Goal: Complete application form: Complete application form

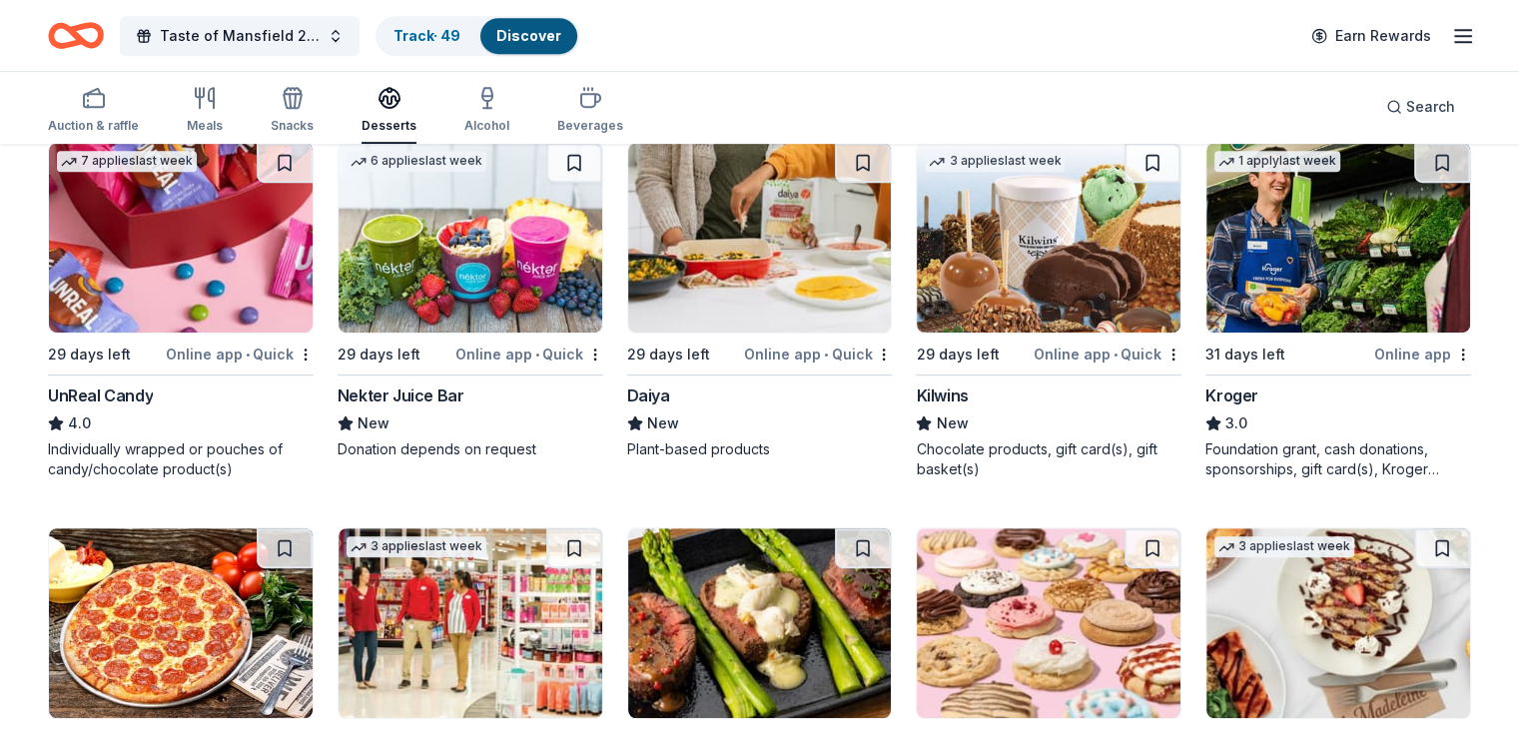
scroll to position [999, 0]
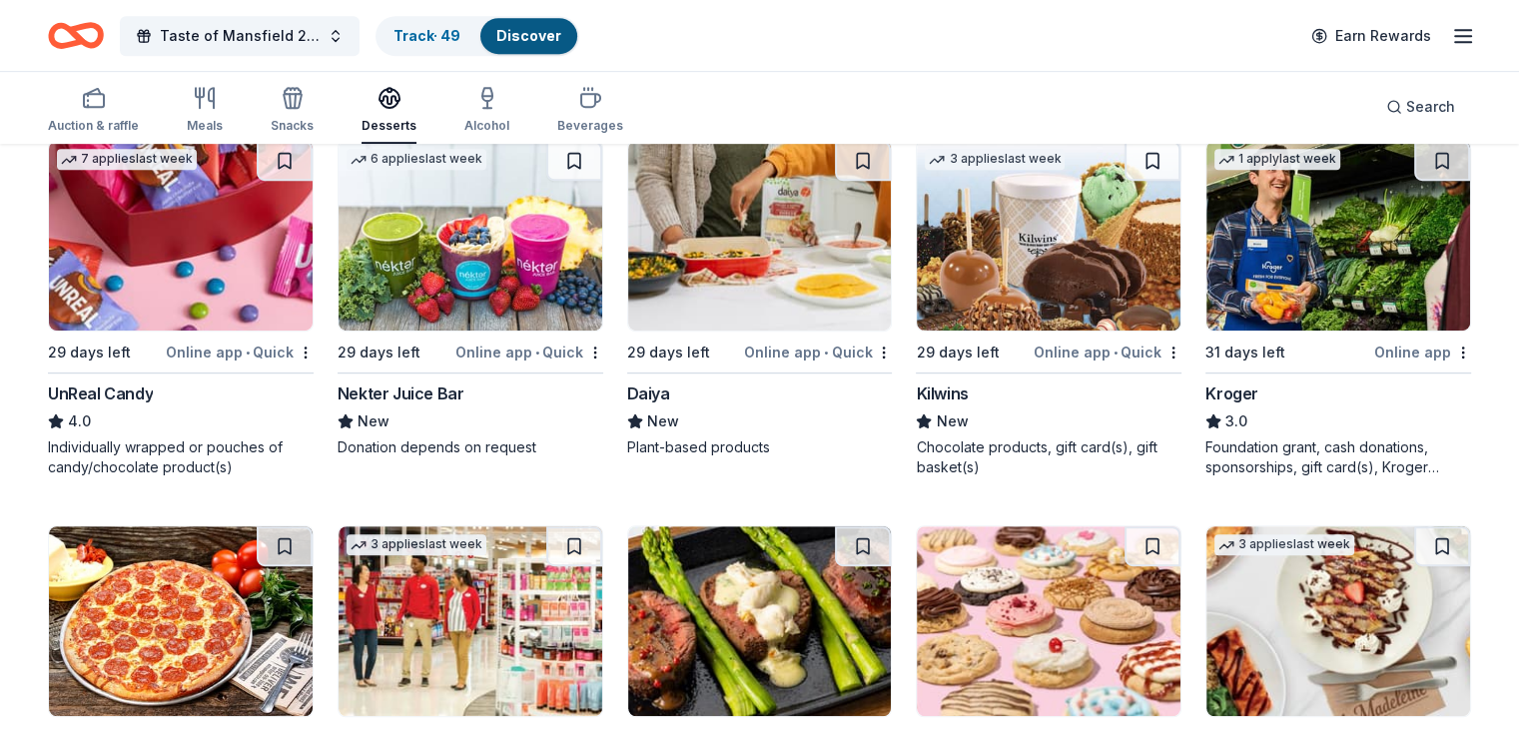
click at [1325, 333] on div "1 apply last week 31 days left Online app Kroger 3.0 Foundation grant, cash don…" at bounding box center [1338, 309] width 266 height 338
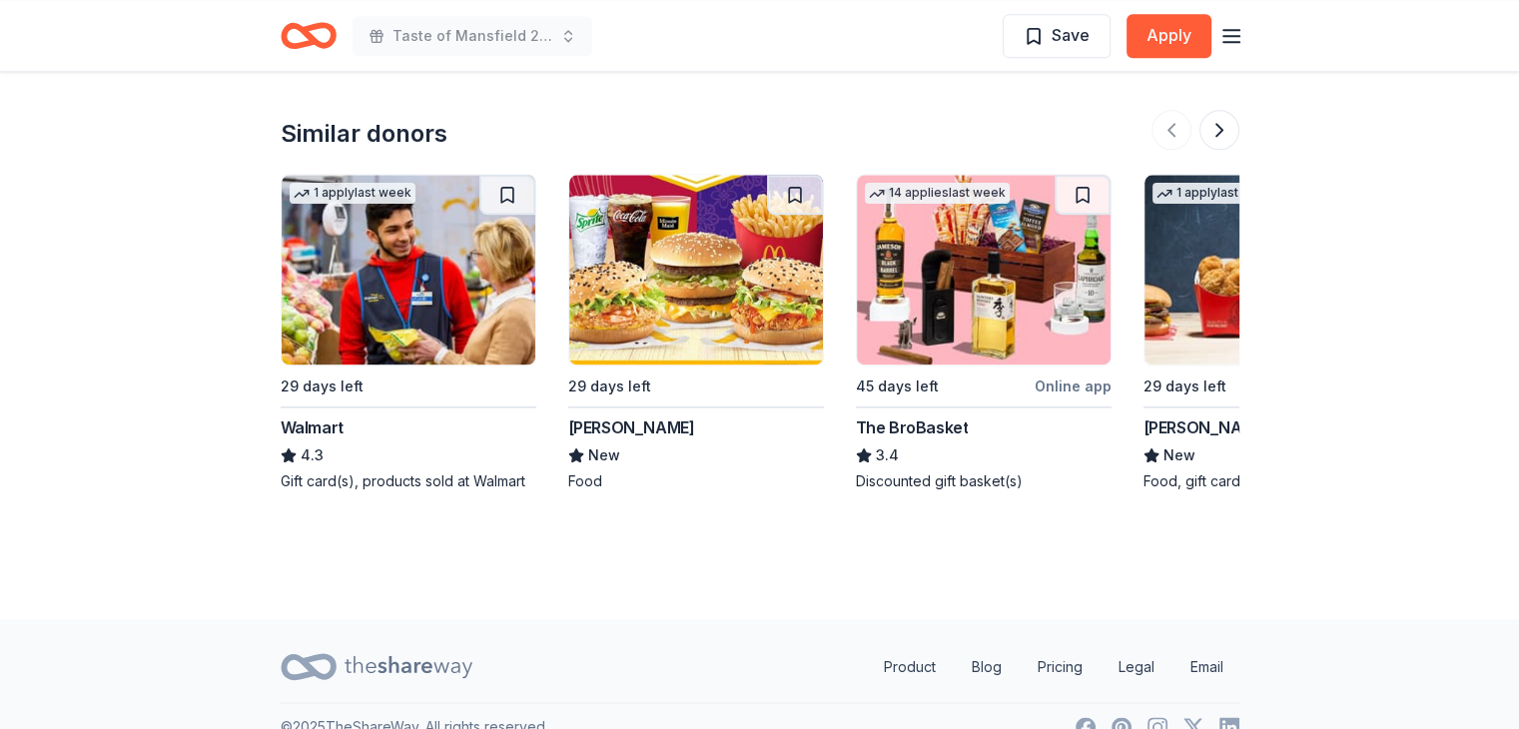
scroll to position [2542, 0]
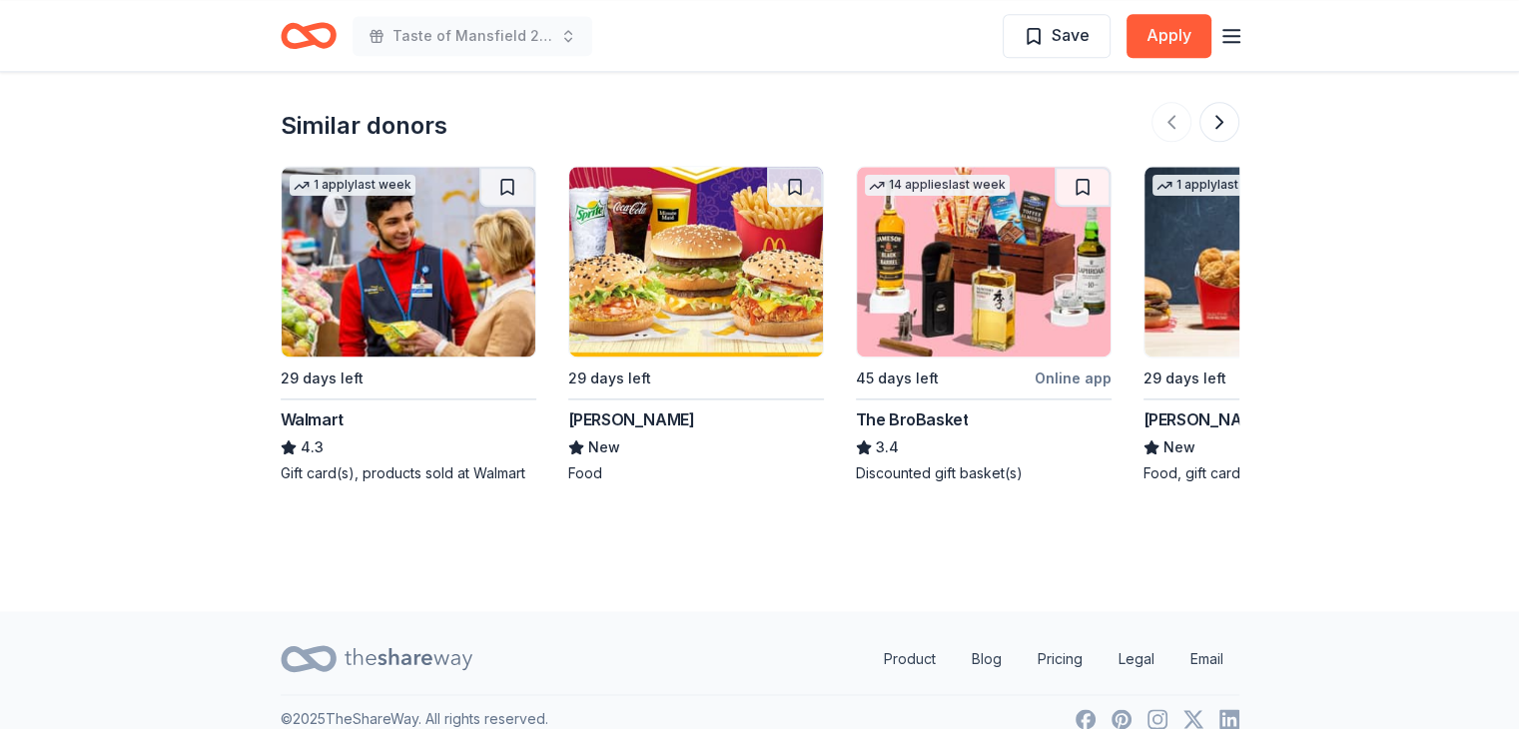
click at [716, 319] on img at bounding box center [696, 262] width 254 height 190
click at [1212, 102] on button at bounding box center [1219, 122] width 40 height 40
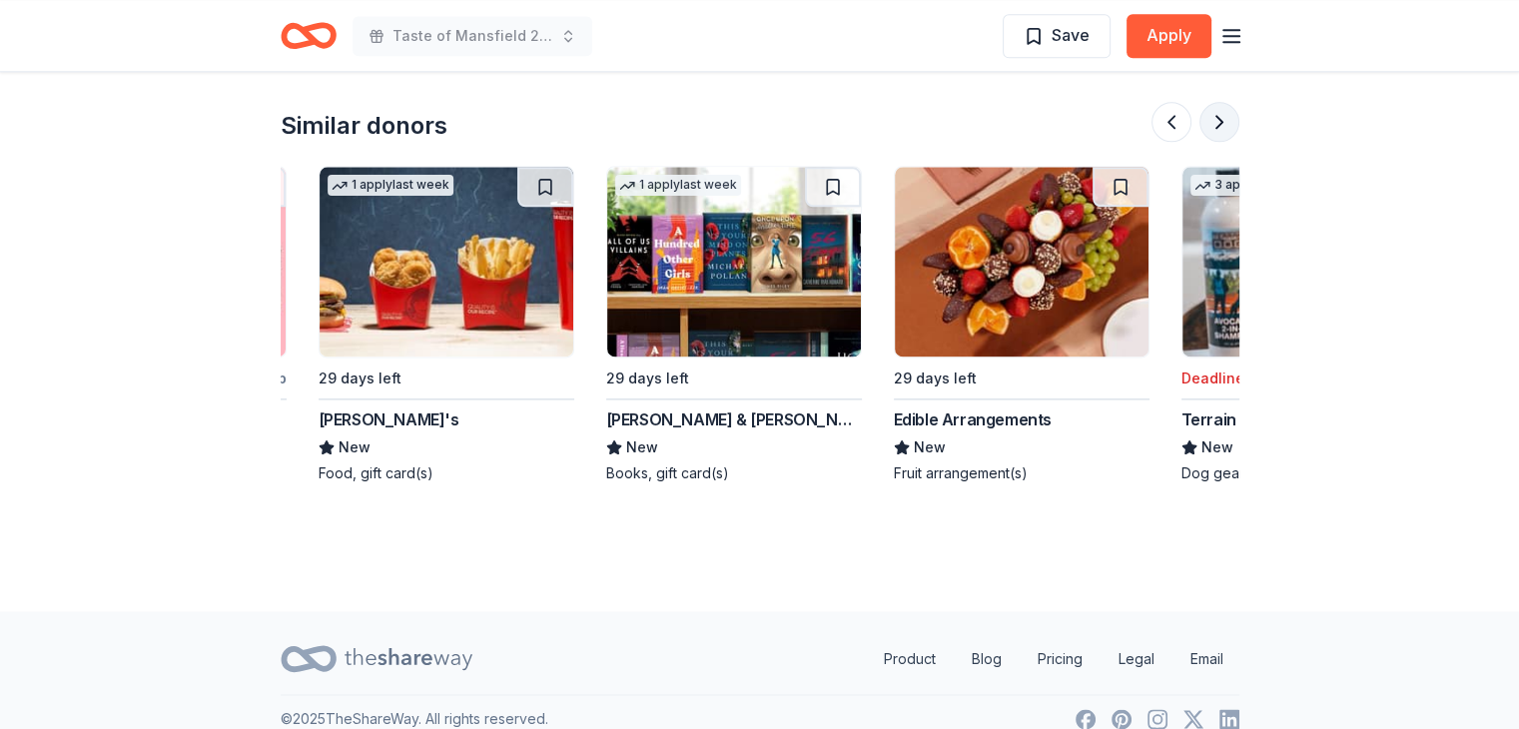
scroll to position [0, 863]
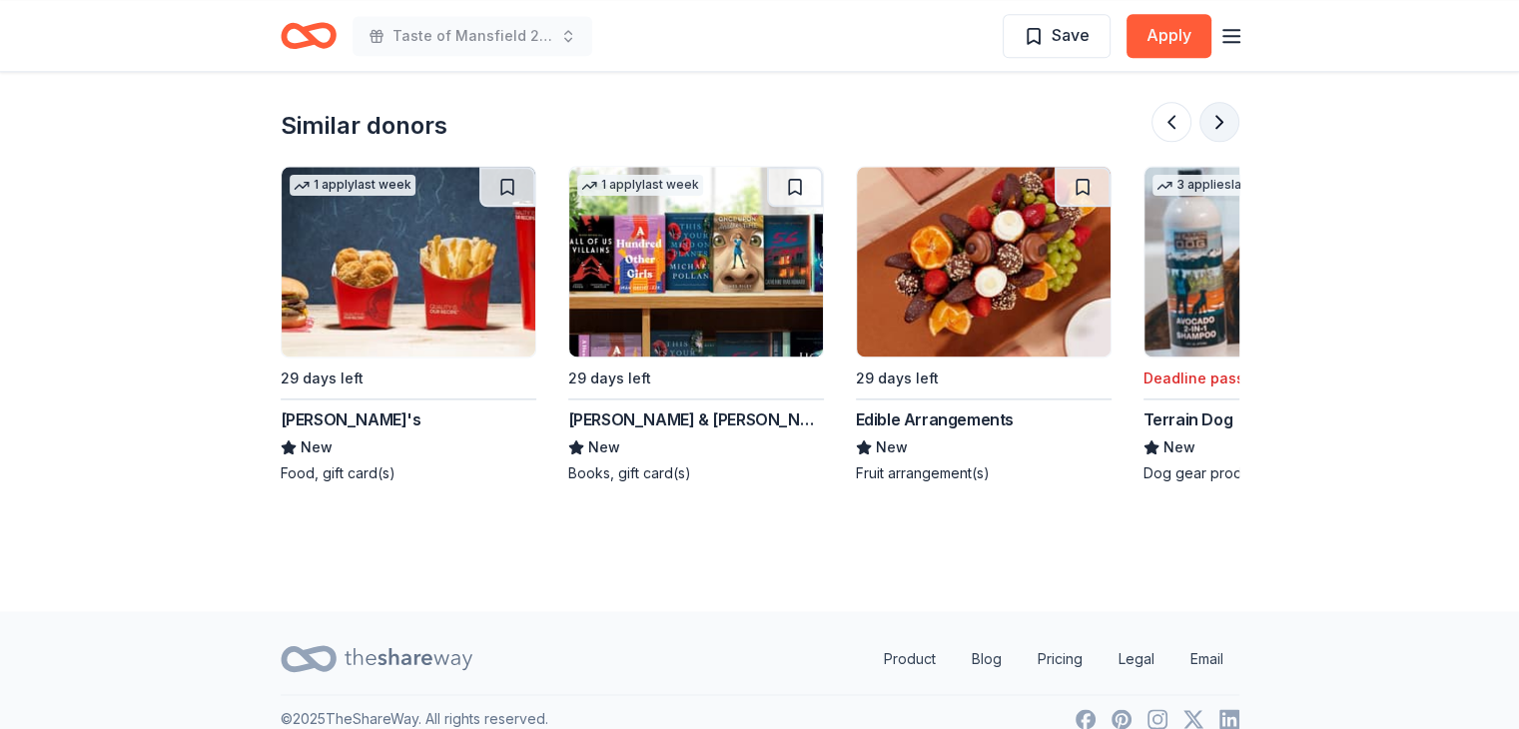
click at [1226, 102] on button at bounding box center [1219, 122] width 40 height 40
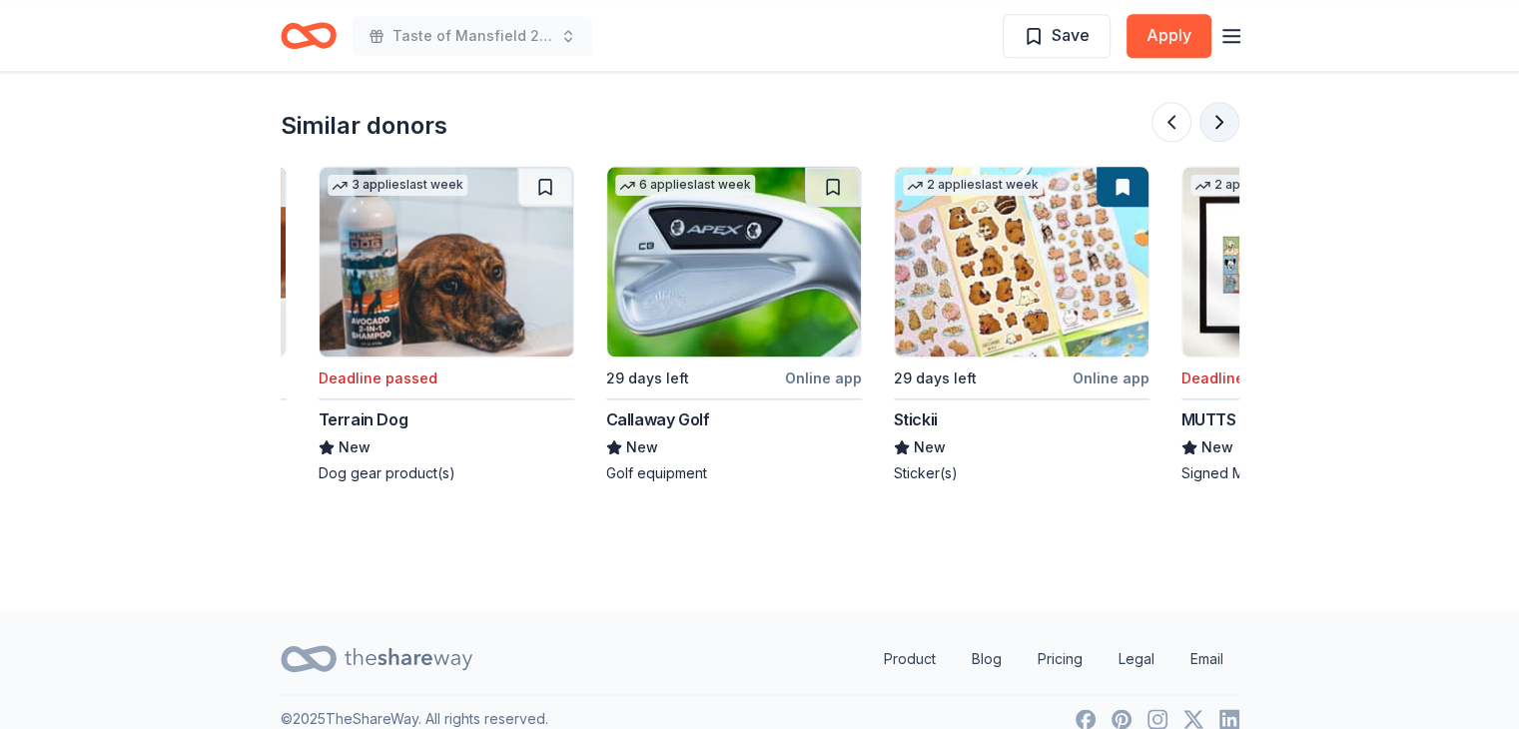
scroll to position [0, 1726]
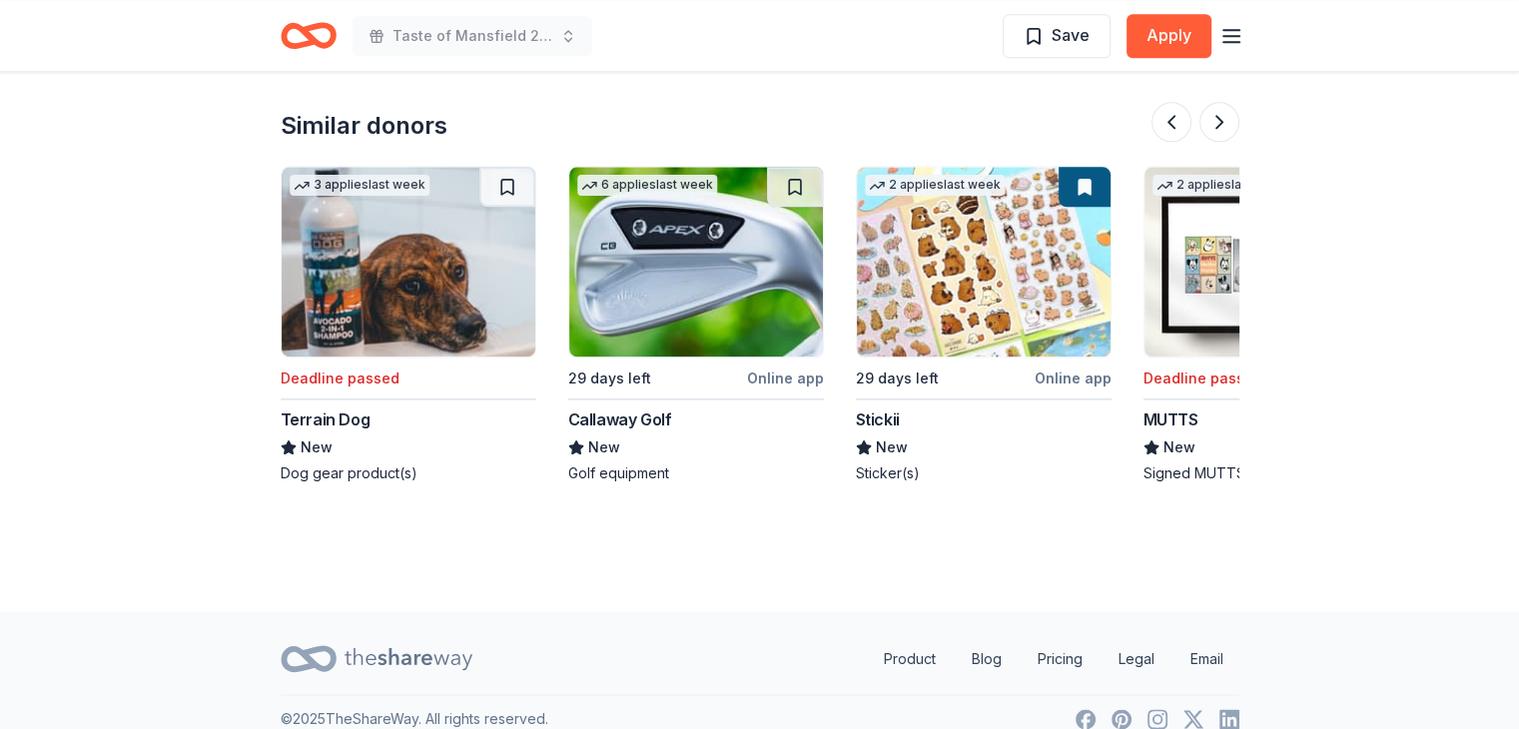
click at [712, 289] on img at bounding box center [696, 262] width 254 height 190
click at [688, 289] on img at bounding box center [696, 262] width 254 height 190
click at [1216, 102] on button at bounding box center [1219, 122] width 40 height 40
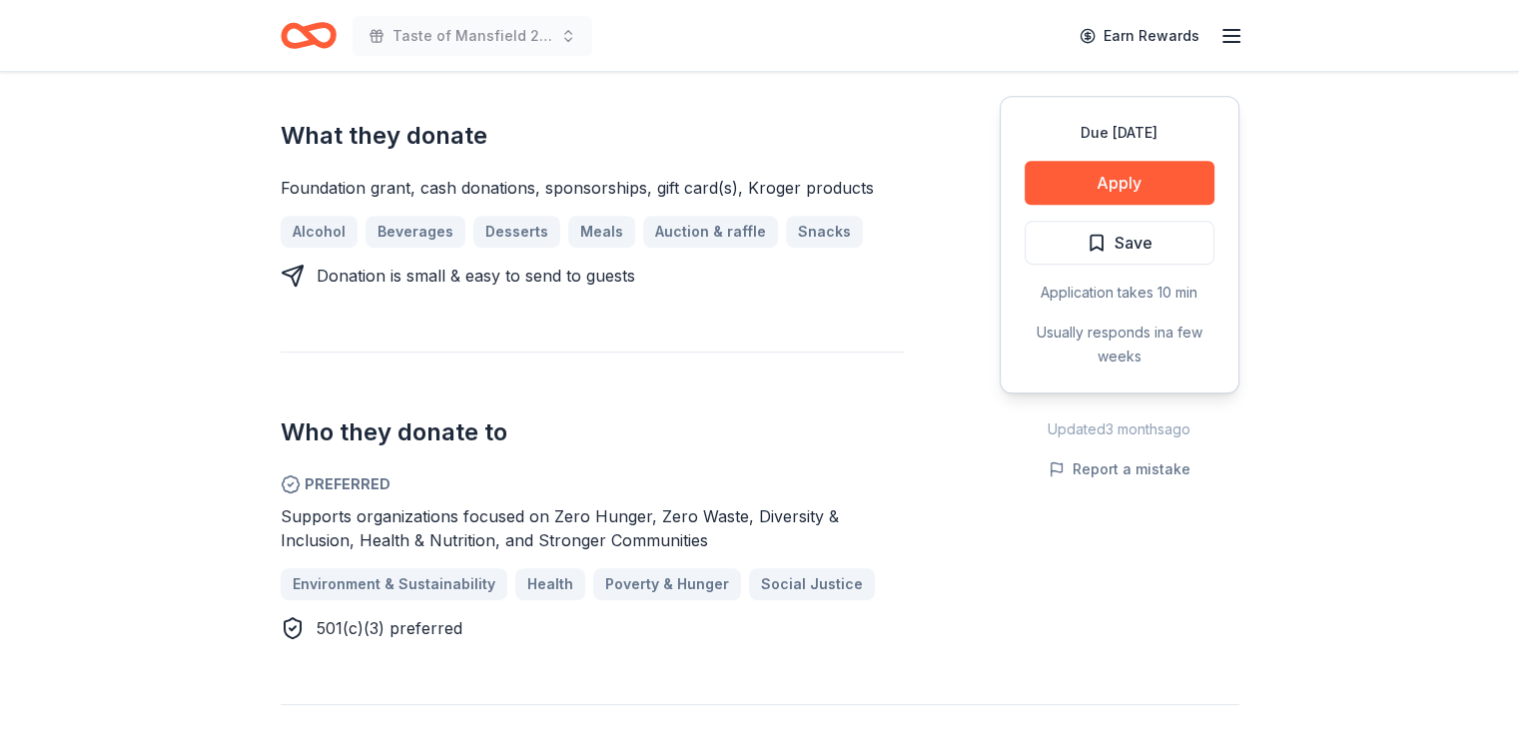
scroll to position [799, 0]
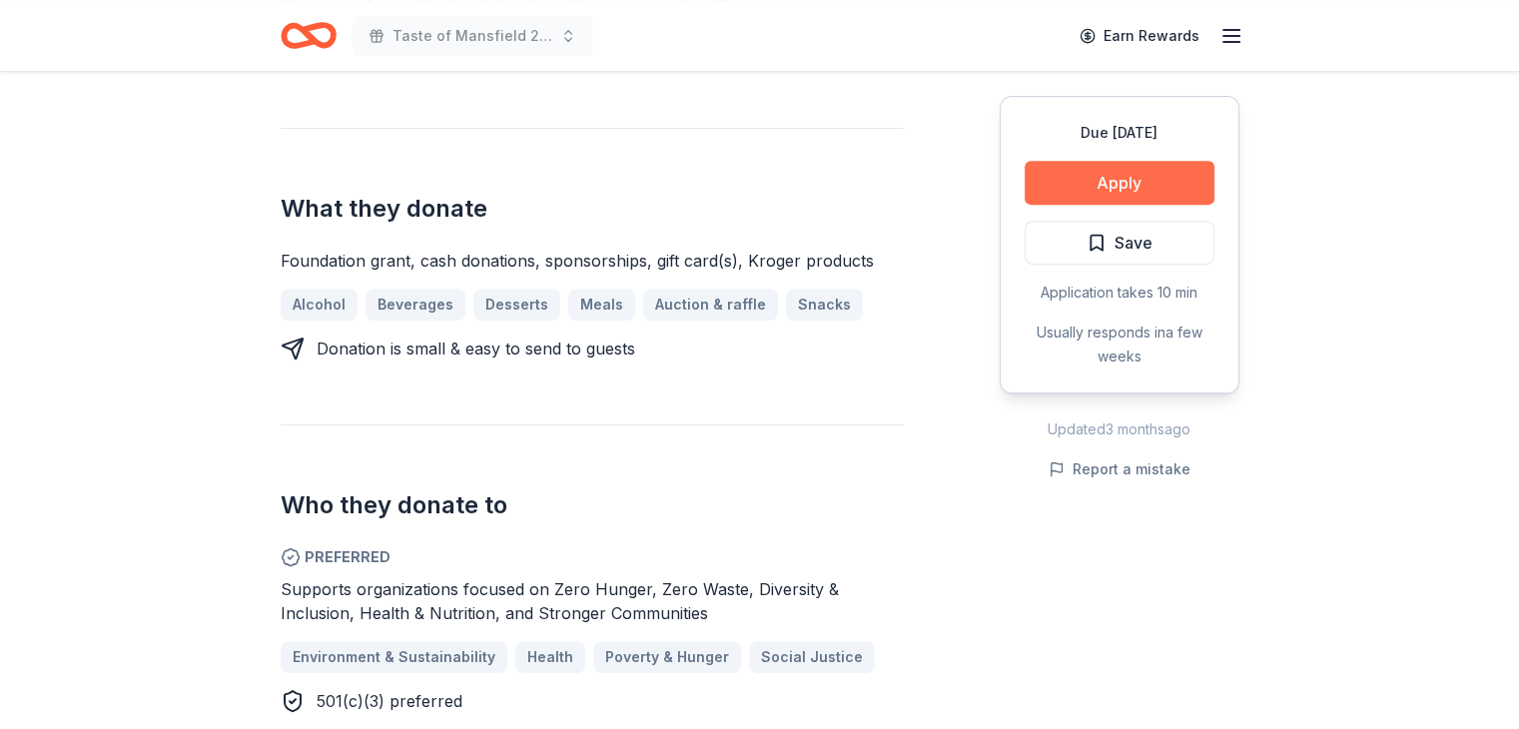
click at [1114, 176] on button "Apply" at bounding box center [1120, 183] width 190 height 44
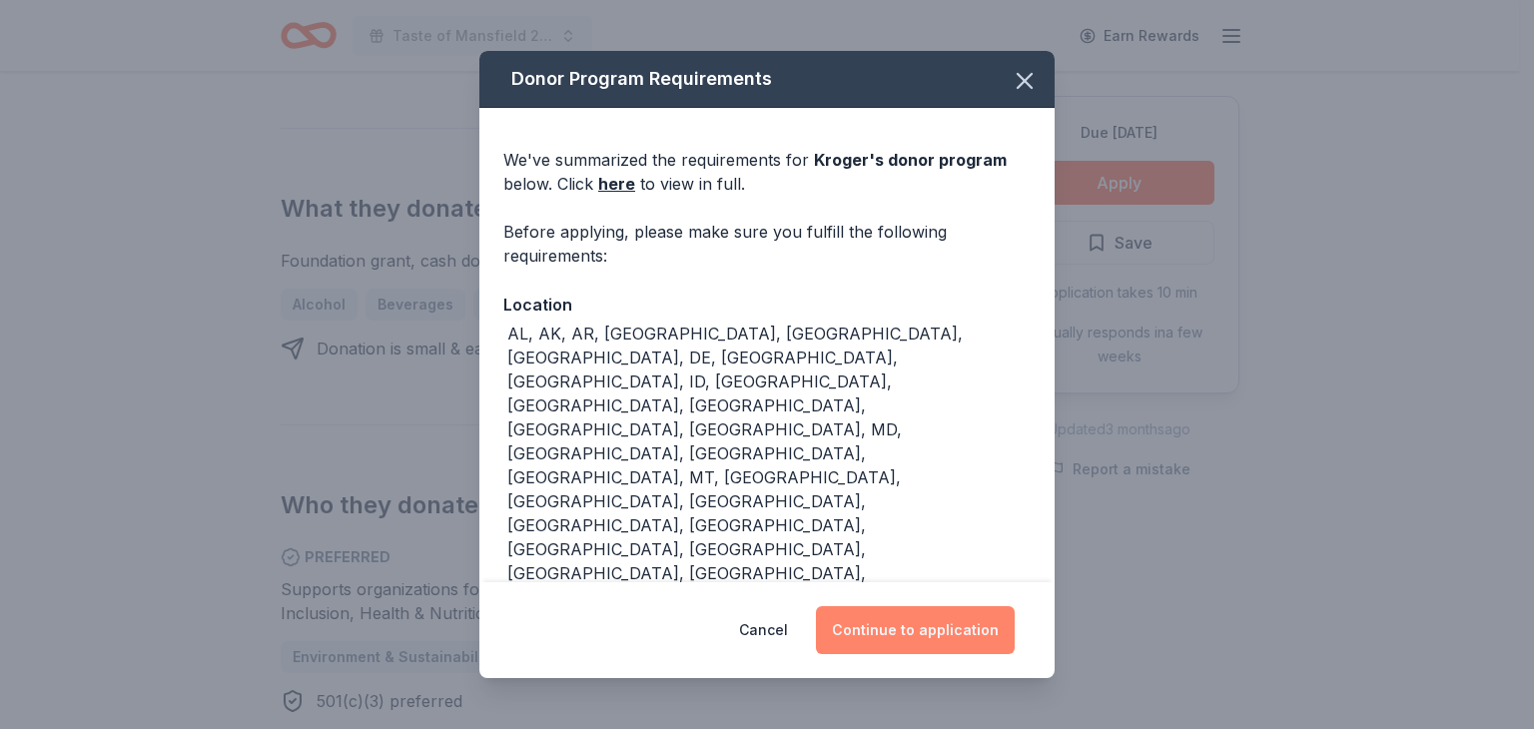
click at [927, 640] on button "Continue to application" at bounding box center [915, 630] width 199 height 48
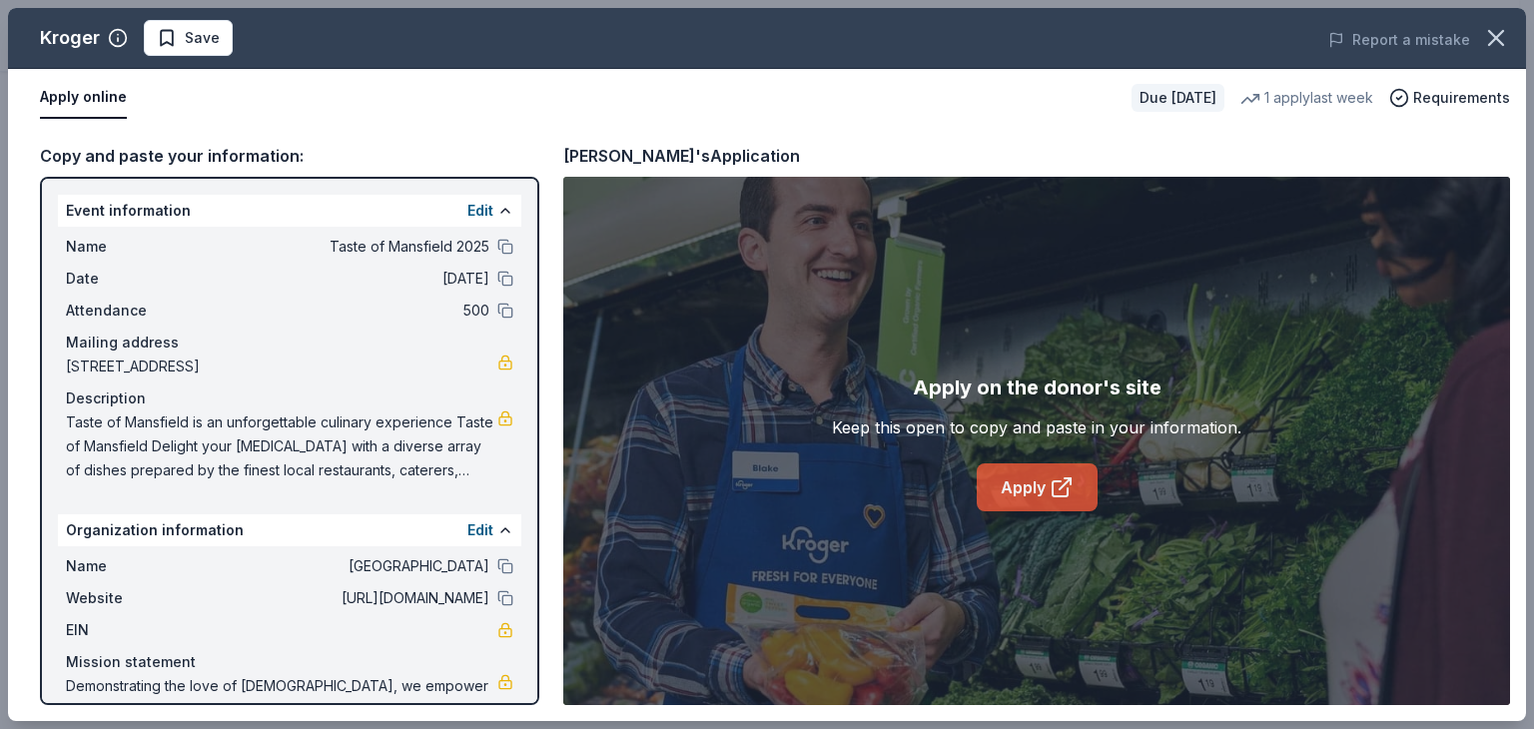
click at [1066, 496] on icon at bounding box center [1062, 487] width 24 height 24
click at [1498, 33] on icon "button" at bounding box center [1496, 38] width 14 height 14
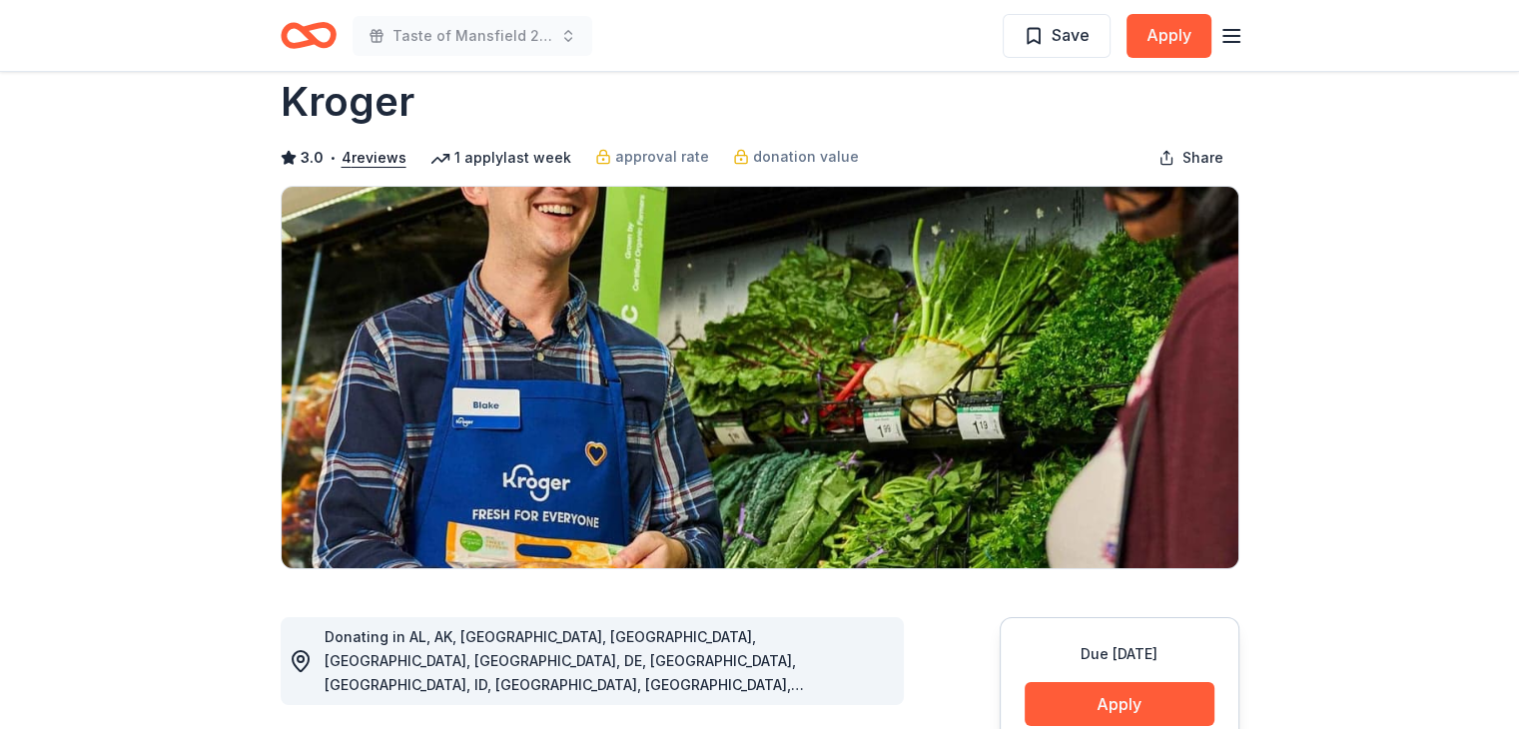
scroll to position [100, 0]
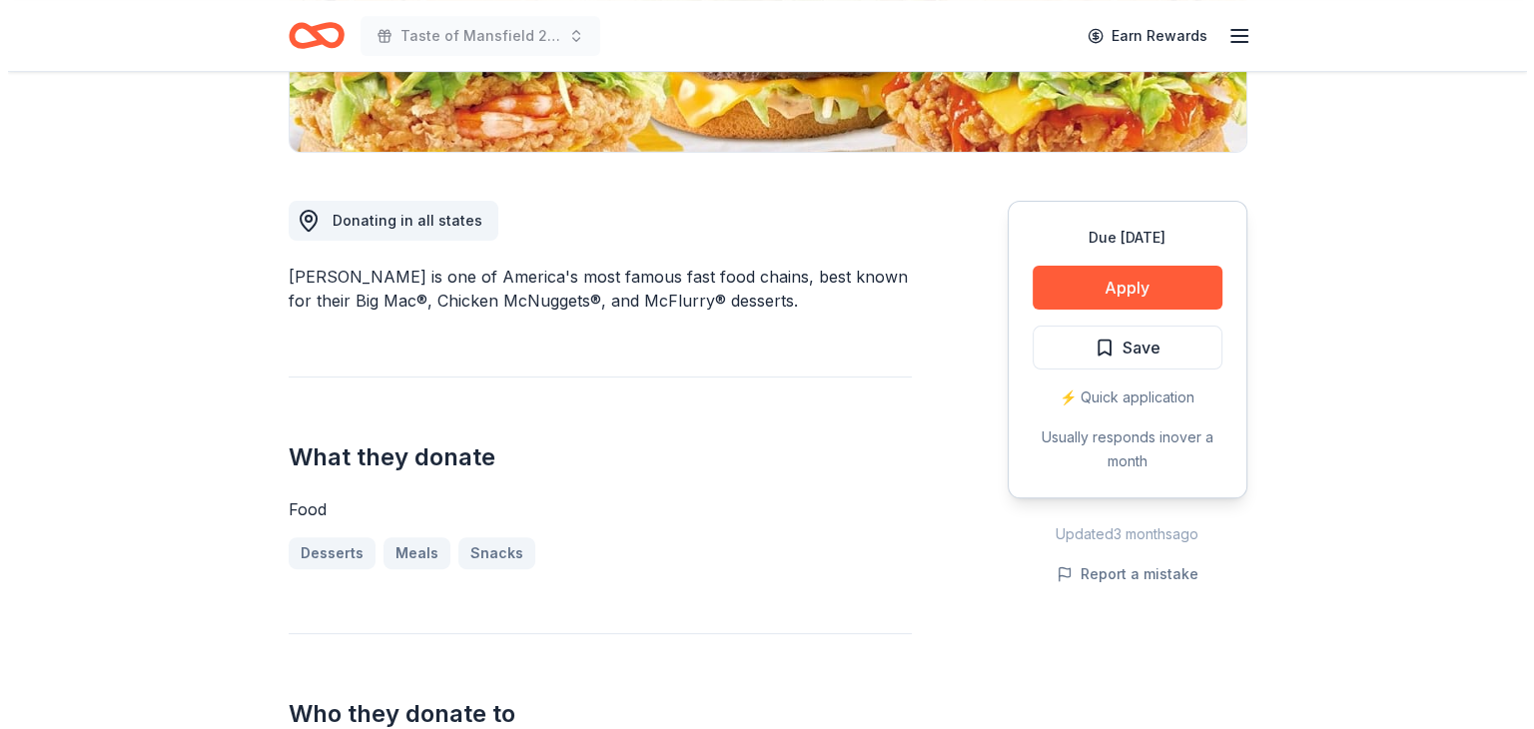
scroll to position [499, 0]
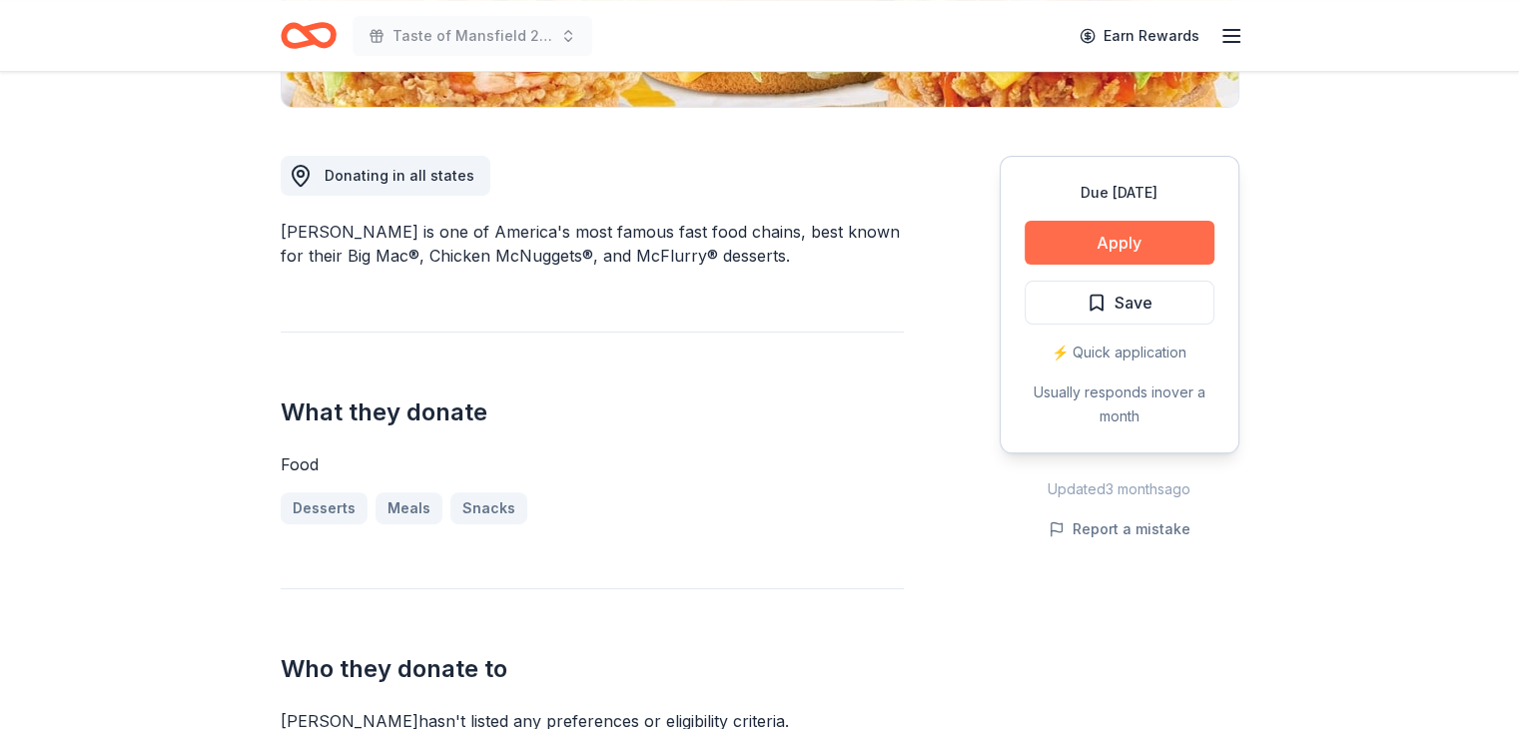
click at [1108, 235] on button "Apply" at bounding box center [1120, 243] width 190 height 44
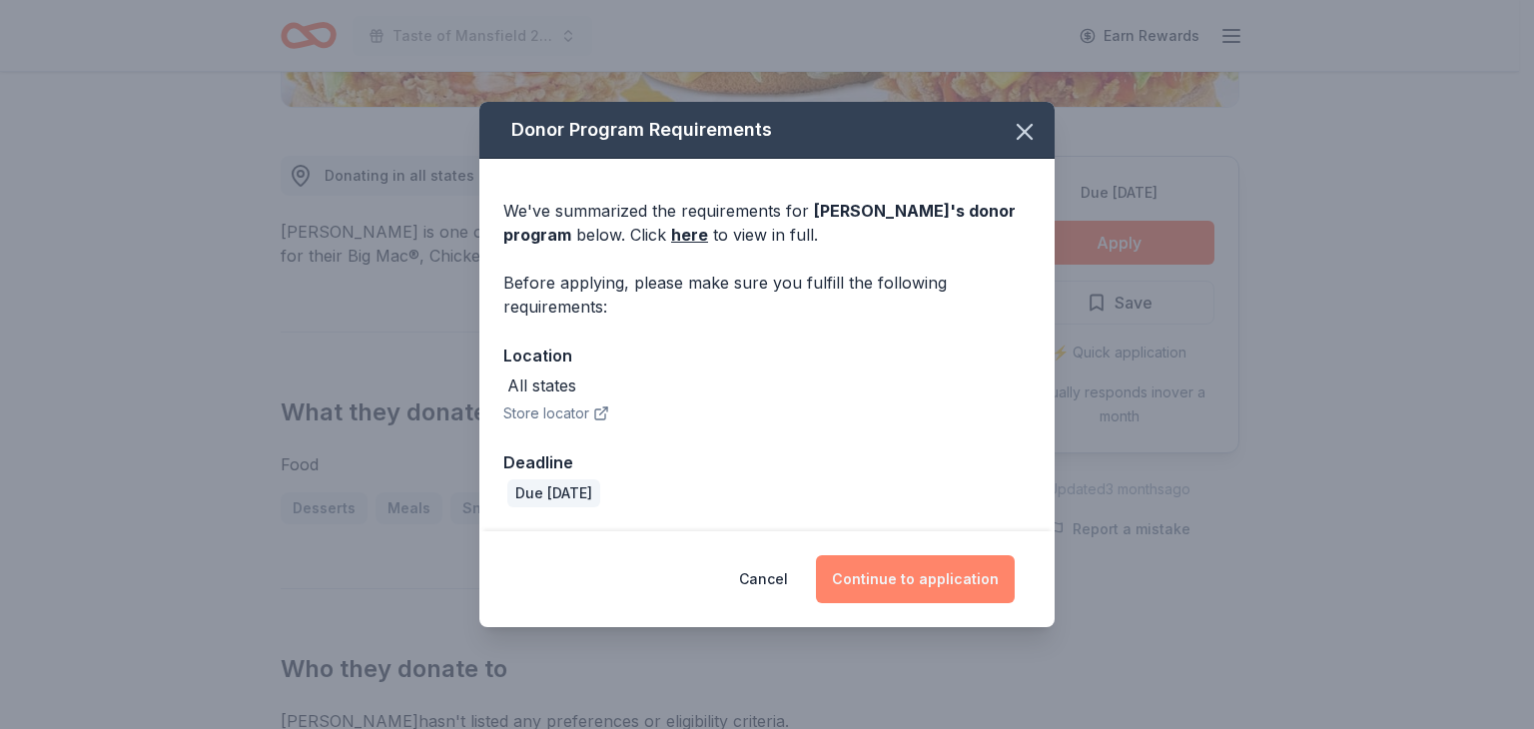
click at [943, 576] on button "Continue to application" at bounding box center [915, 579] width 199 height 48
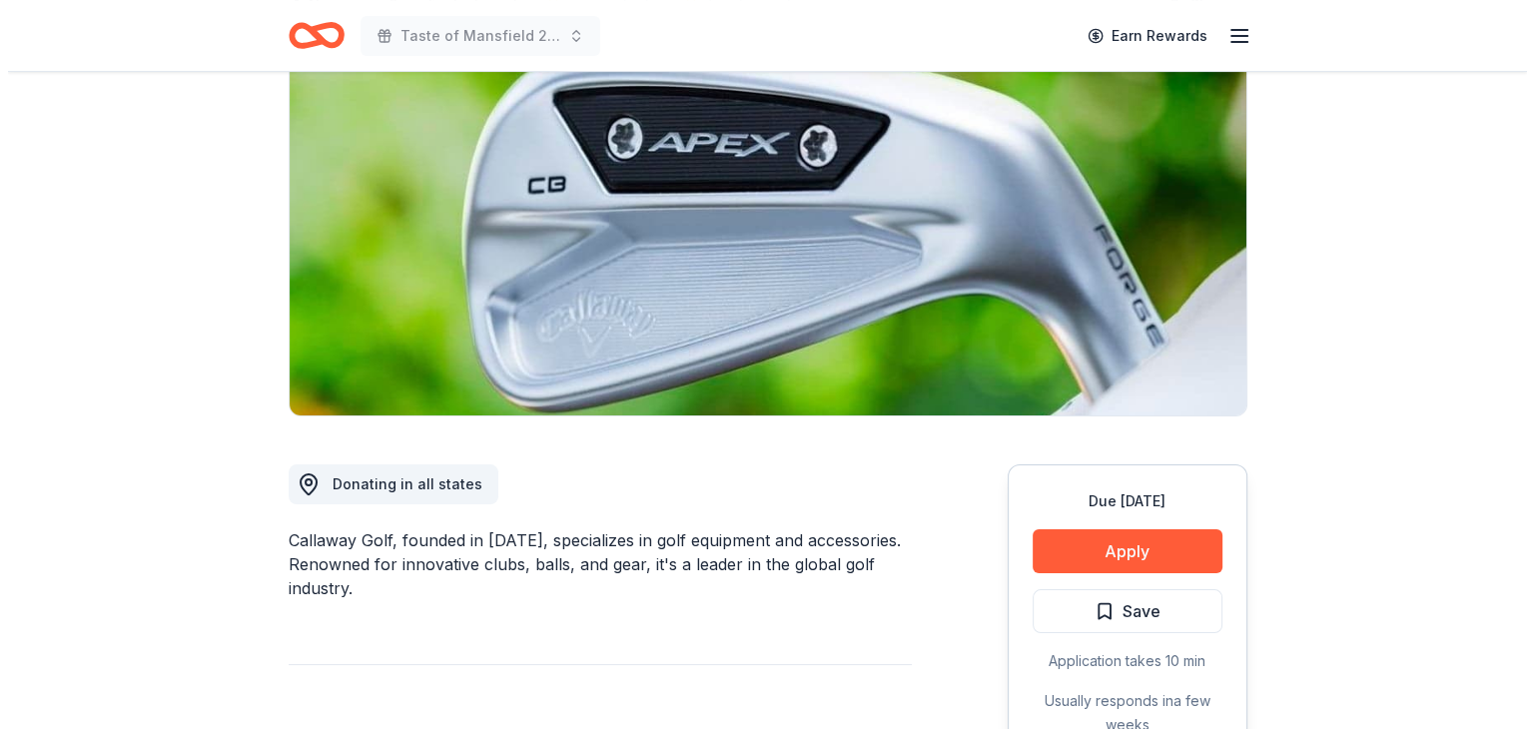
scroll to position [300, 0]
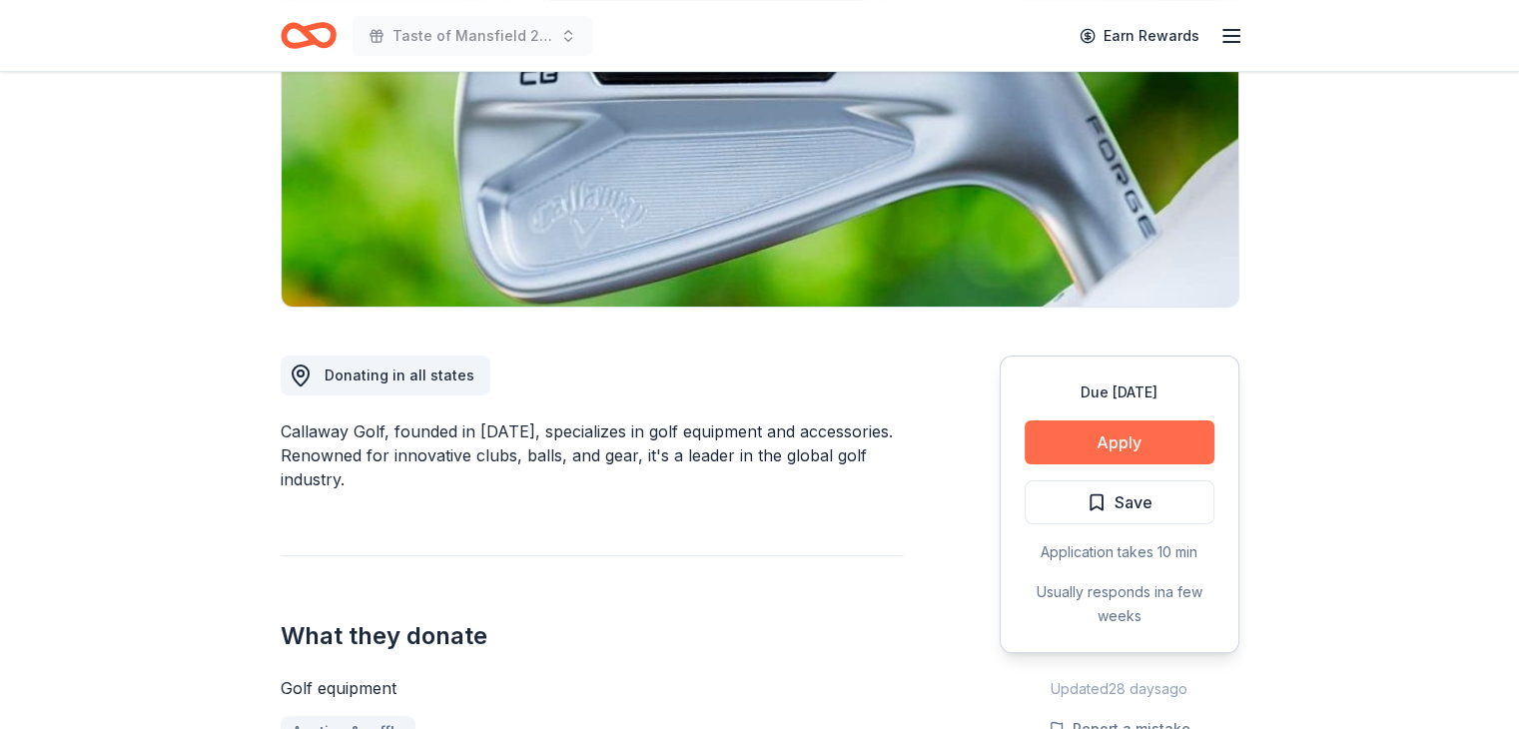
click at [1170, 445] on button "Apply" at bounding box center [1120, 442] width 190 height 44
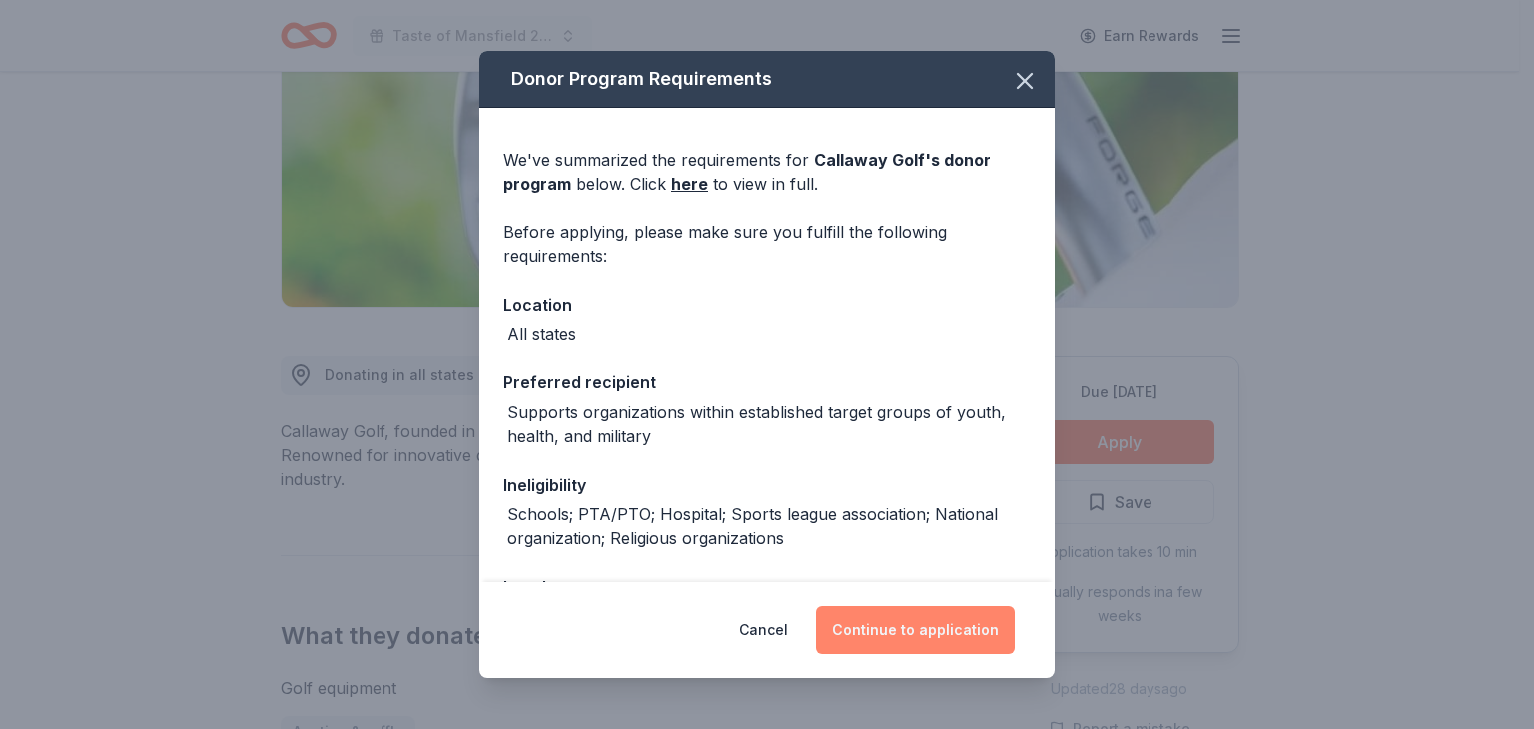
click at [975, 633] on button "Continue to application" at bounding box center [915, 630] width 199 height 48
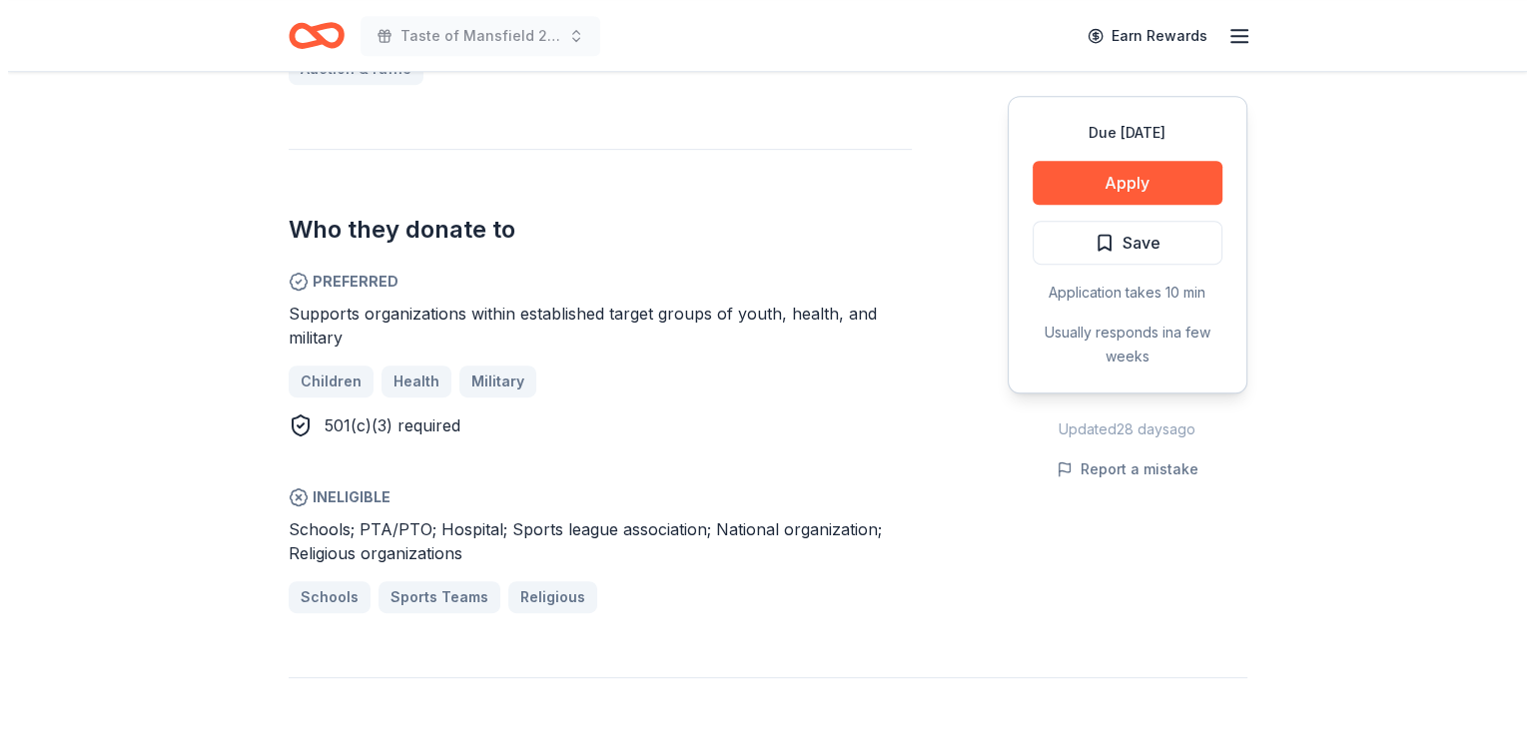
scroll to position [999, 0]
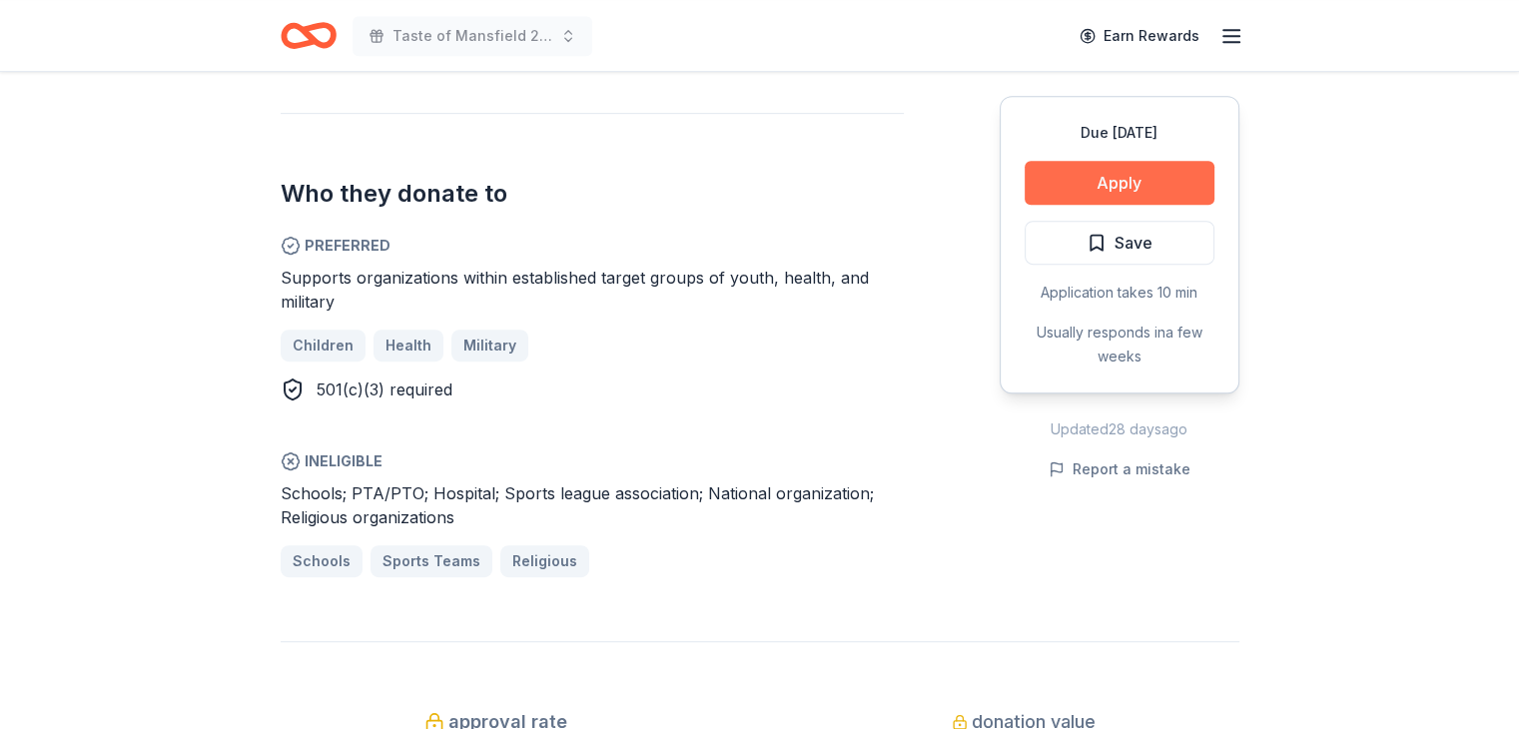
click at [1122, 181] on button "Apply" at bounding box center [1120, 183] width 190 height 44
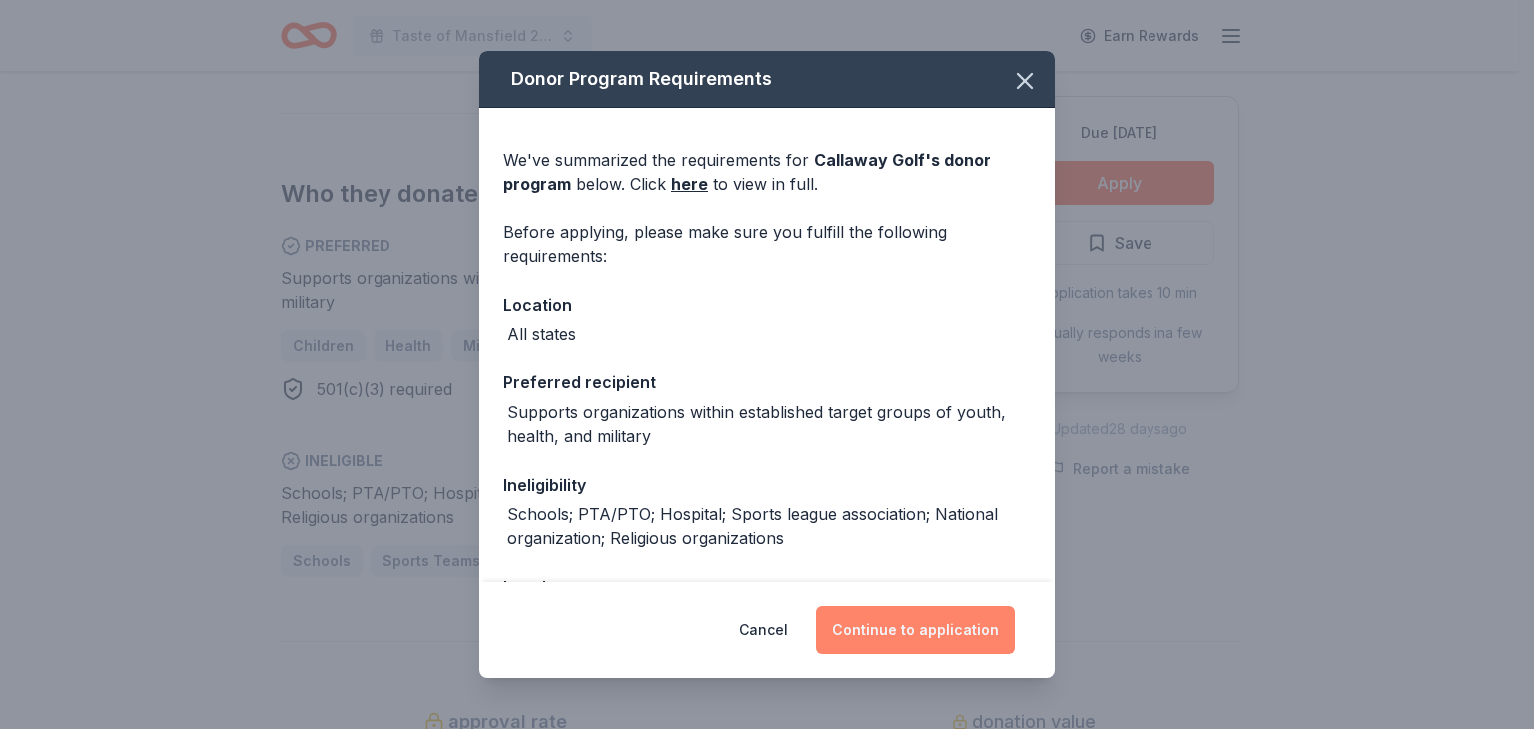
click at [909, 622] on button "Continue to application" at bounding box center [915, 630] width 199 height 48
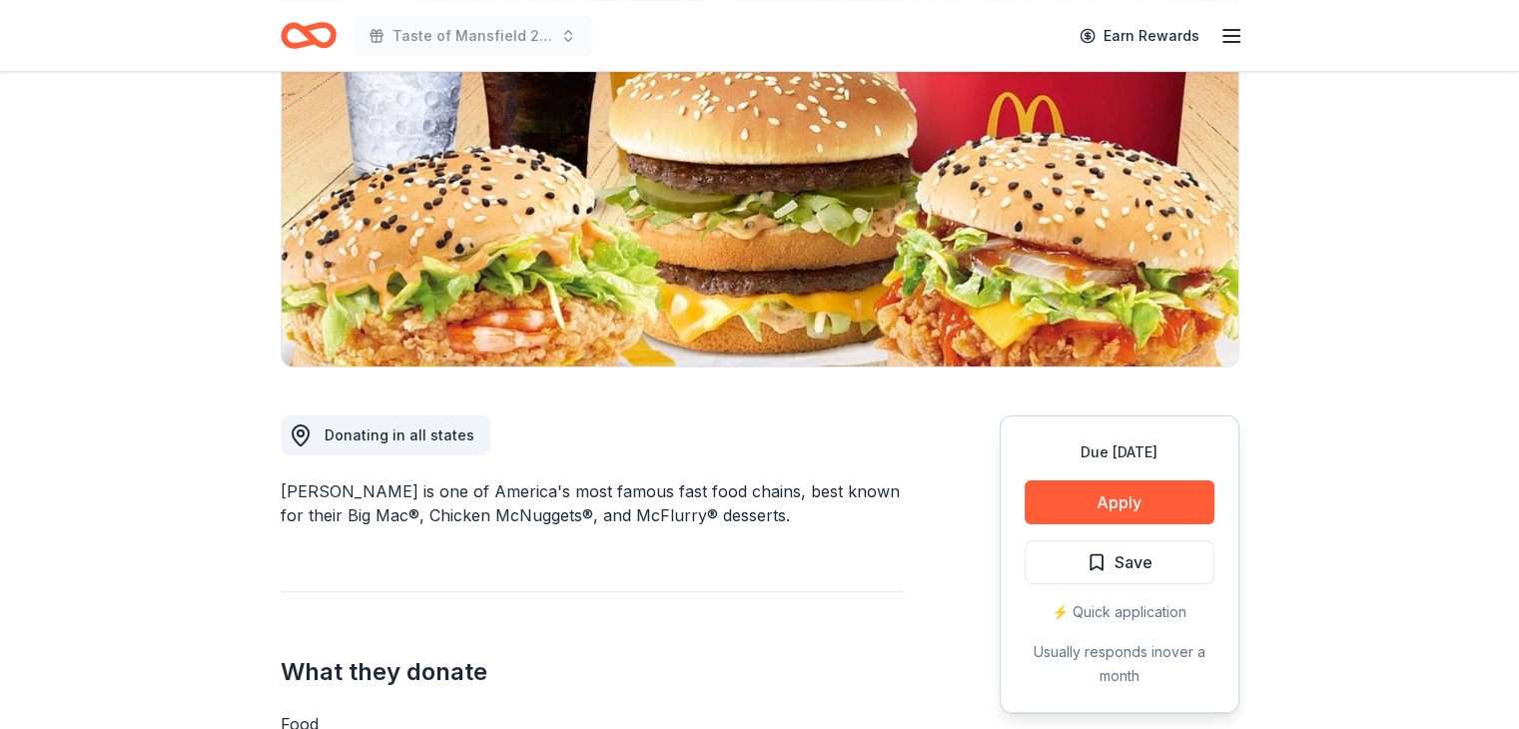
scroll to position [200, 0]
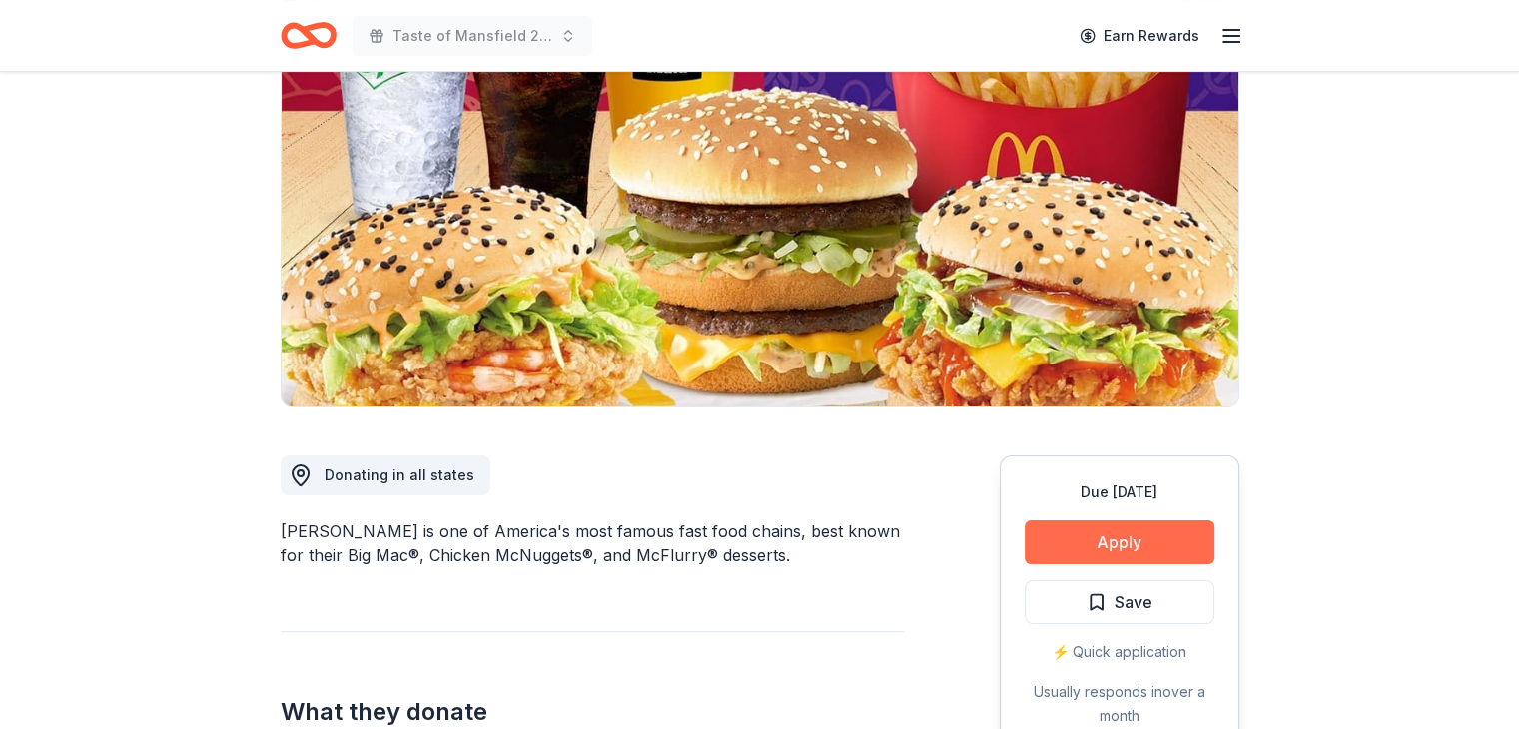
click at [1118, 536] on button "Apply" at bounding box center [1120, 542] width 190 height 44
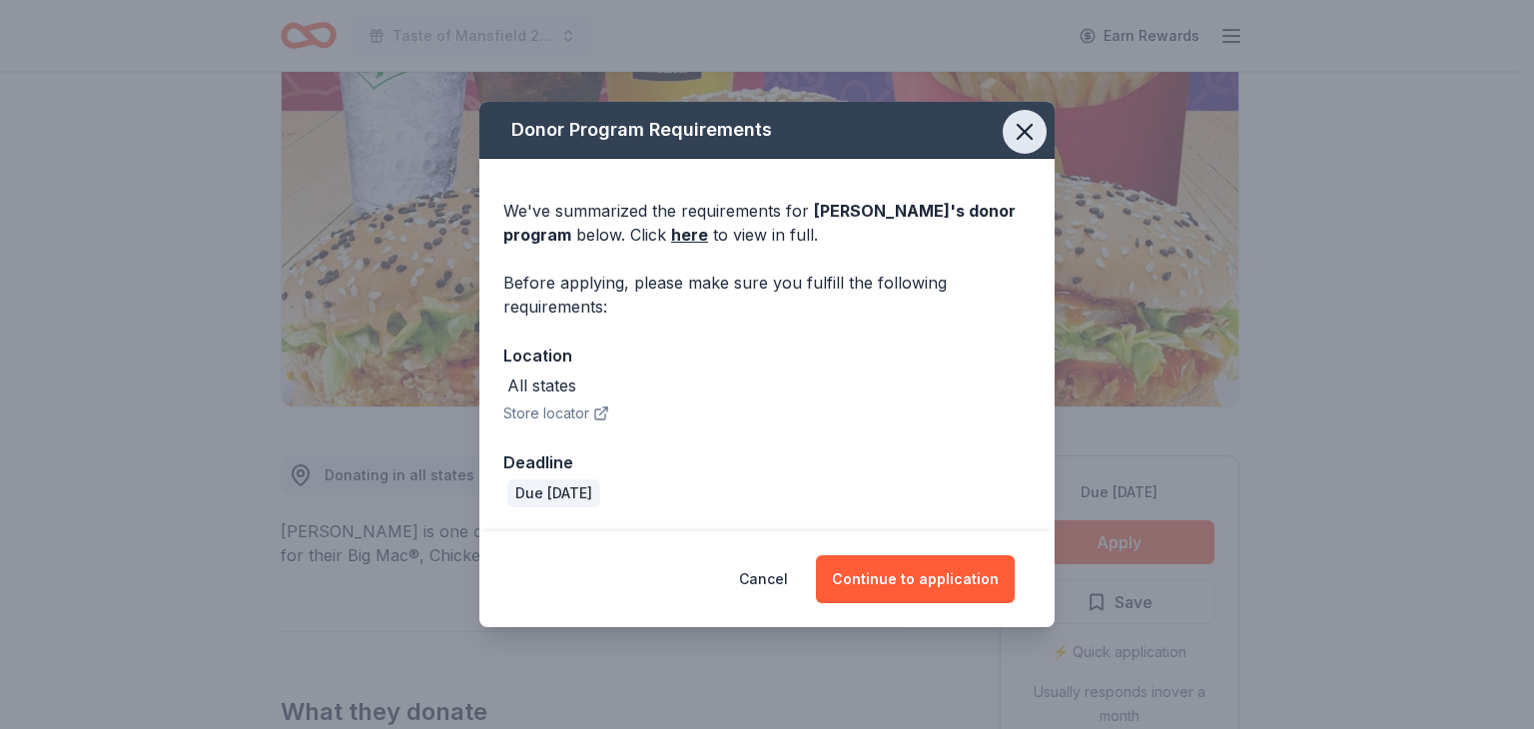
click at [1018, 120] on icon "button" at bounding box center [1025, 132] width 28 height 28
